Goal: Navigation & Orientation: Find specific page/section

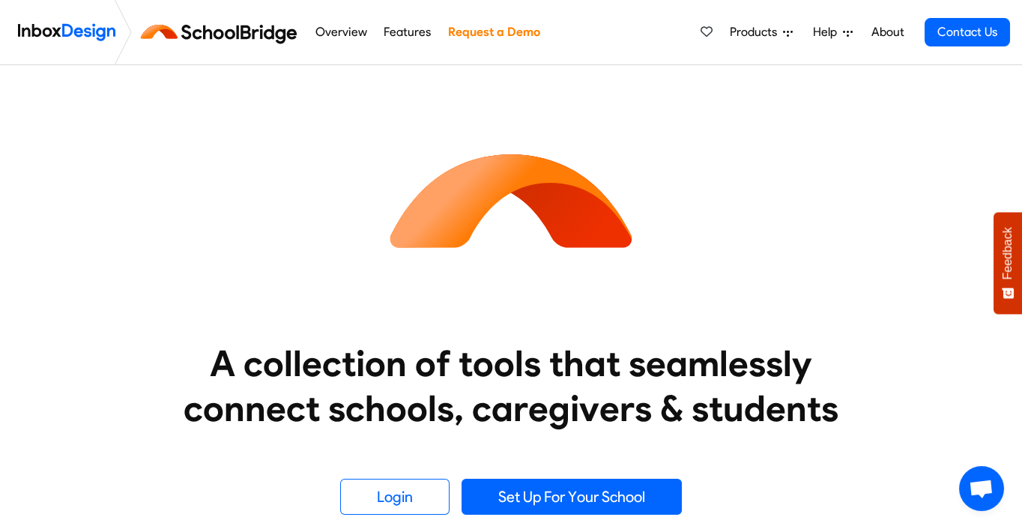
click at [211, 37] on img at bounding box center [222, 32] width 169 height 36
